Goal: Entertainment & Leisure: Consume media (video, audio)

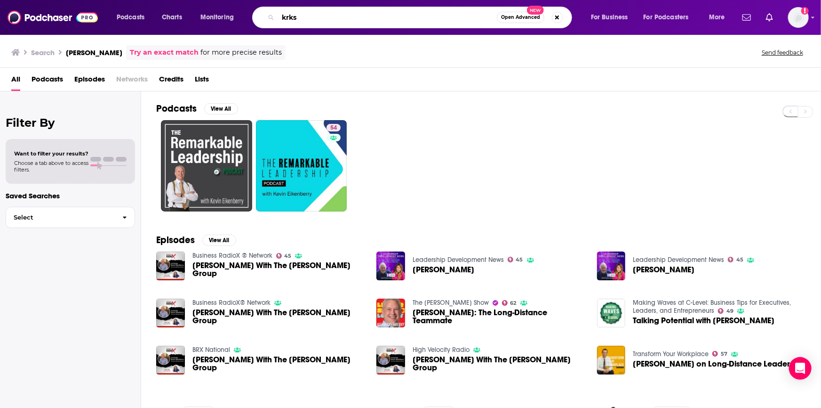
drag, startPoint x: 305, startPoint y: 18, endPoint x: 228, endPoint y: 0, distance: 79.2
click at [232, 2] on div "Podcasts Charts Monitoring krks Open Advanced New For Business For Podcasters M…" at bounding box center [410, 17] width 821 height 35
type input "the connected mom"
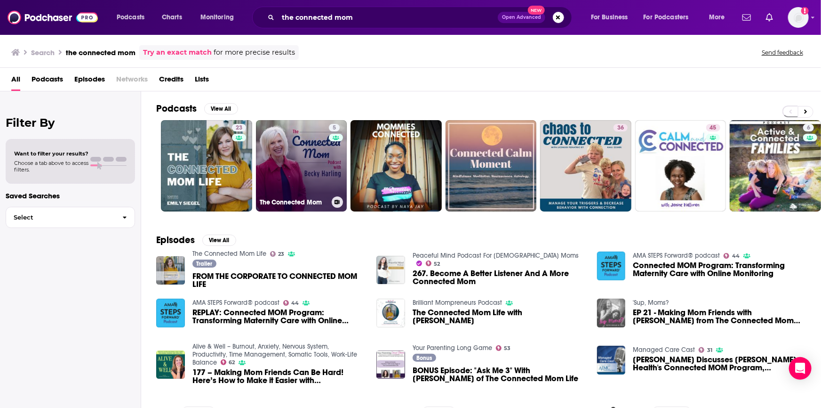
click at [284, 167] on link "5 The Connected Mom" at bounding box center [301, 165] width 91 height 91
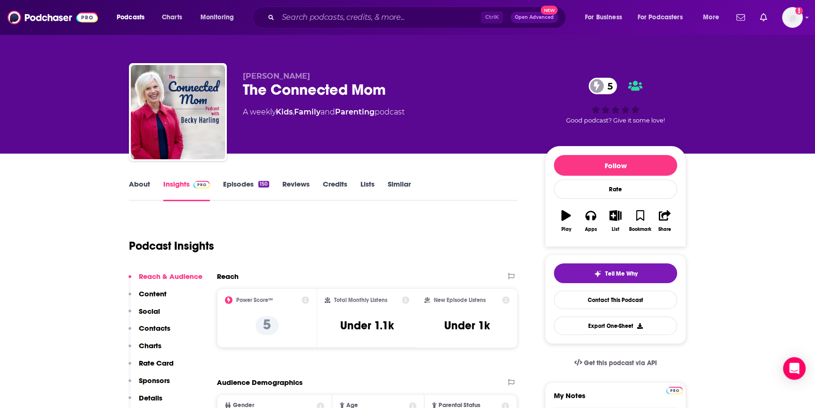
click at [242, 186] on link "Episodes 150" at bounding box center [246, 190] width 46 height 22
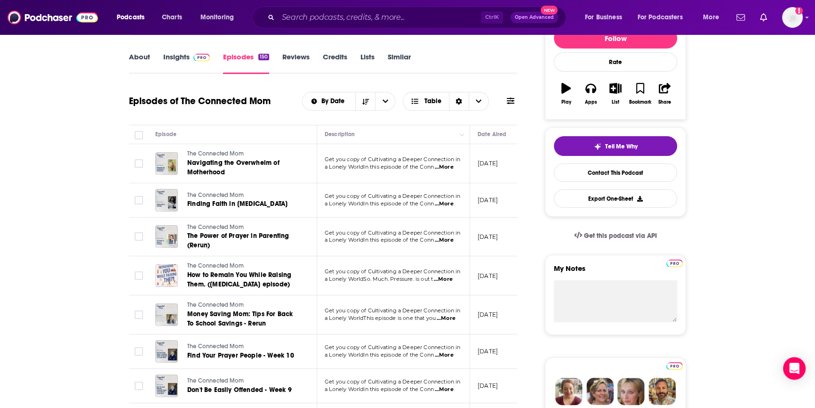
scroll to position [128, 0]
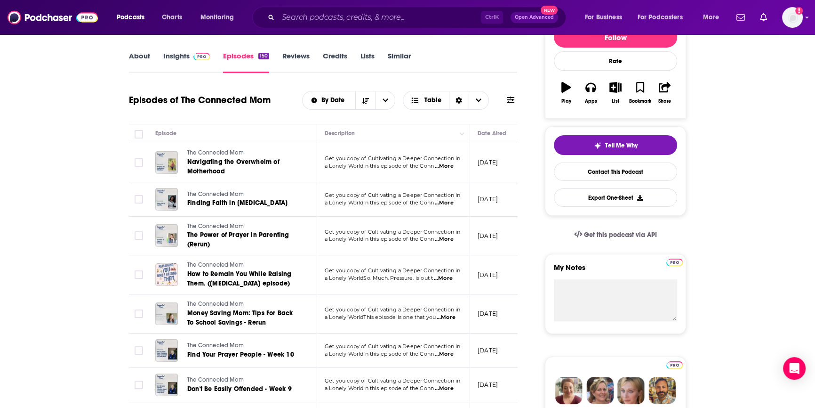
click at [454, 203] on span "...More" at bounding box center [444, 203] width 19 height 8
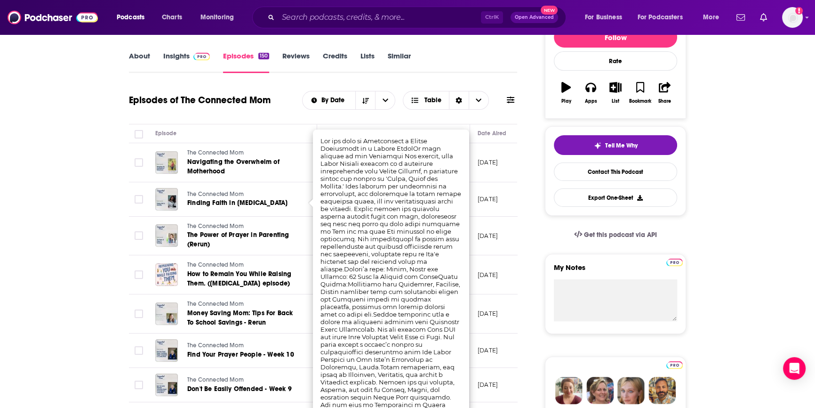
click at [215, 191] on span "The Connected Mom" at bounding box center [215, 194] width 56 height 7
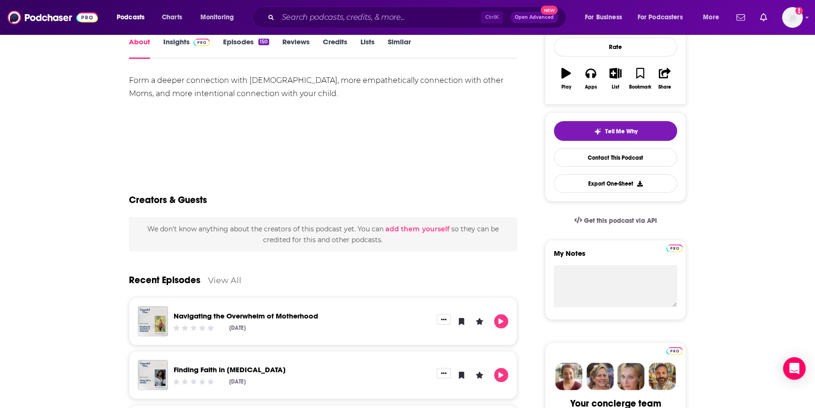
scroll to position [214, 0]
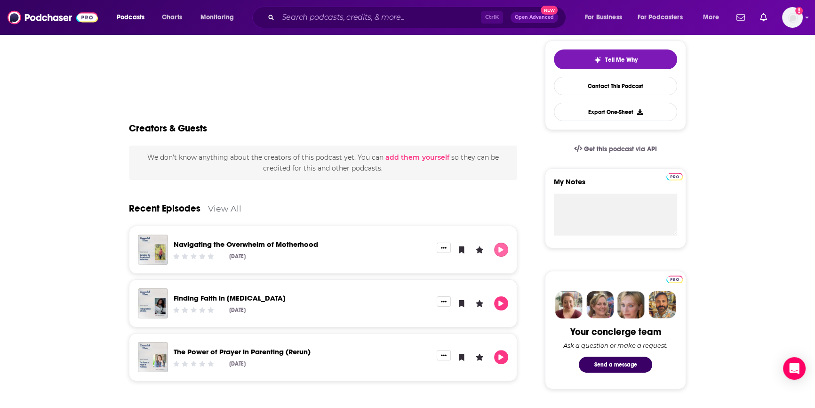
click at [502, 250] on icon "Play" at bounding box center [500, 250] width 5 height 6
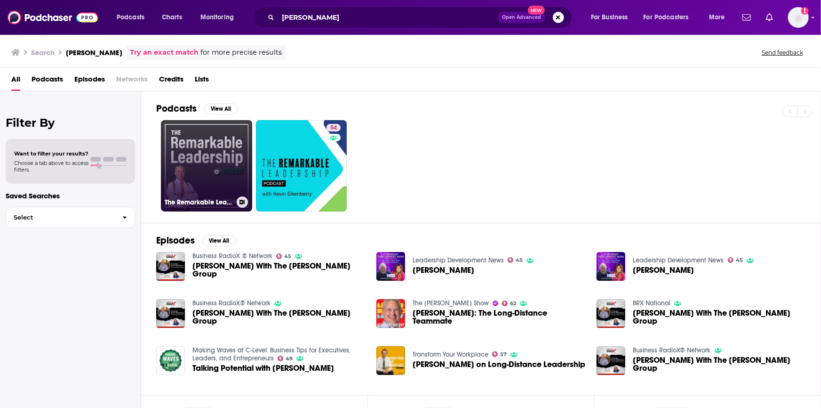
click at [221, 165] on link "The Remarkable Leadership Podcast (Video)" at bounding box center [206, 165] width 91 height 91
